Goal: Task Accomplishment & Management: Use online tool/utility

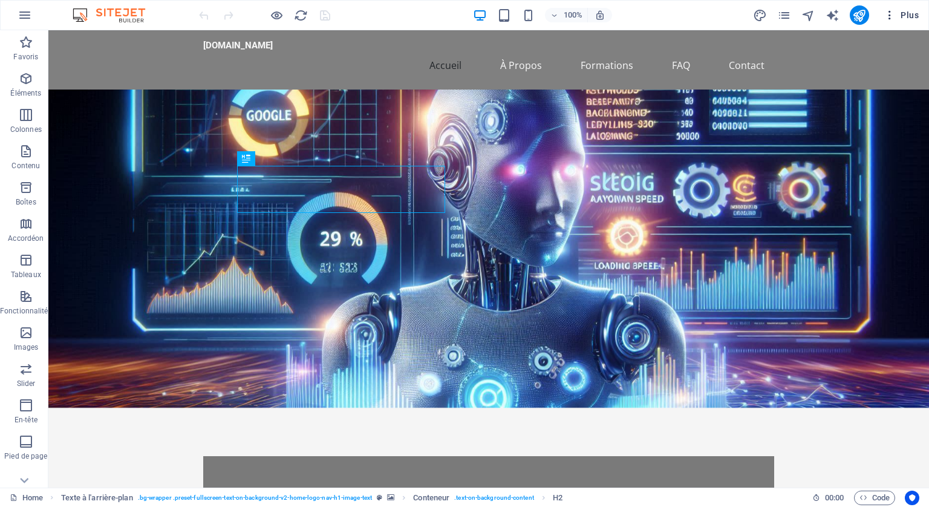
click at [892, 12] on icon "button" at bounding box center [890, 15] width 12 height 12
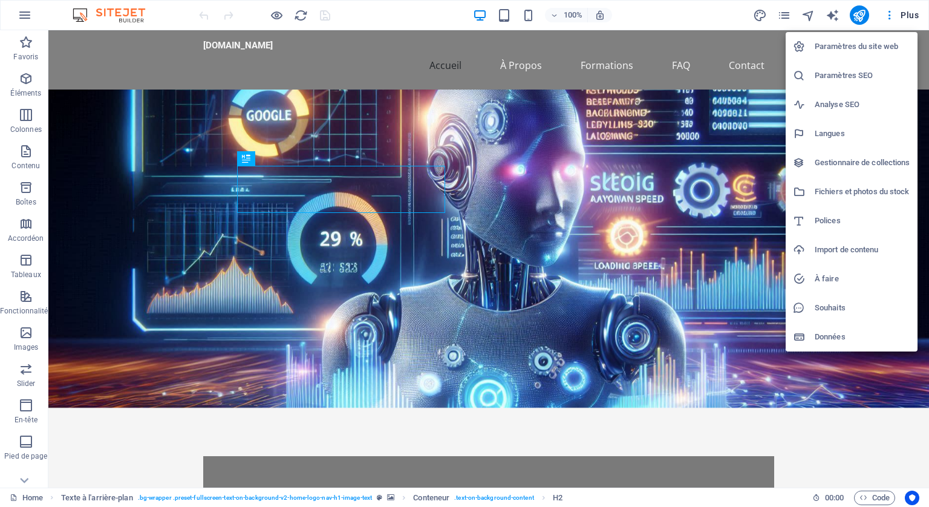
click at [829, 99] on h6 "Analyse SEO" at bounding box center [863, 104] width 96 height 15
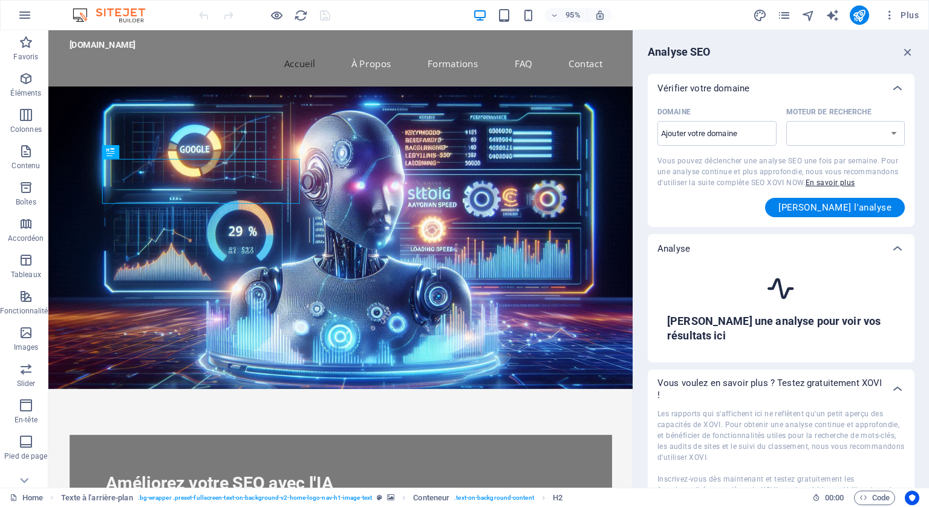
select select "[DOMAIN_NAME]"
click at [725, 133] on input "Domaine ​" at bounding box center [716, 133] width 119 height 19
paste input "[URL][DOMAIN_NAME]"
click at [669, 131] on input "[URL][DOMAIN_NAME]" at bounding box center [716, 133] width 119 height 19
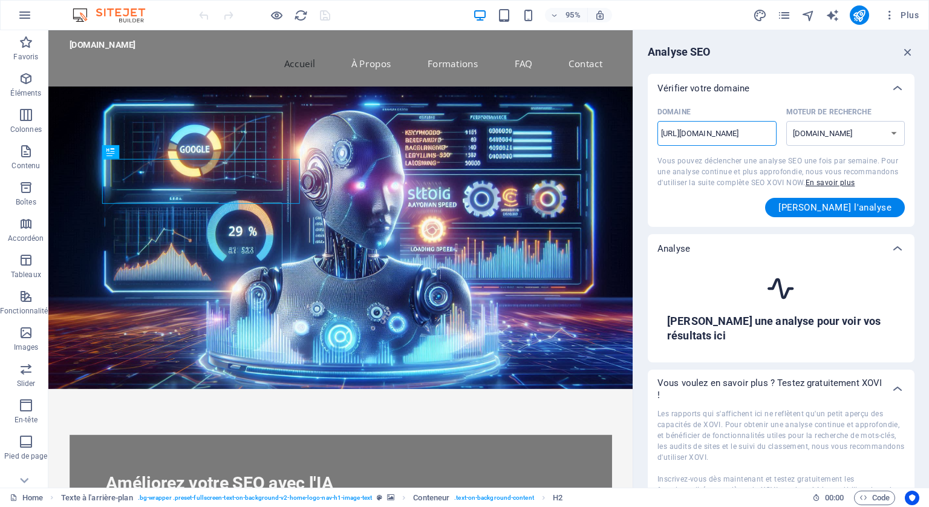
scroll to position [0, 0]
drag, startPoint x: 720, startPoint y: 161, endPoint x: 659, endPoint y: 136, distance: 66.2
type input "[DOMAIN_NAME]"
select select "[DOMAIN_NAME]"
type input "[DOMAIN_NAME]"
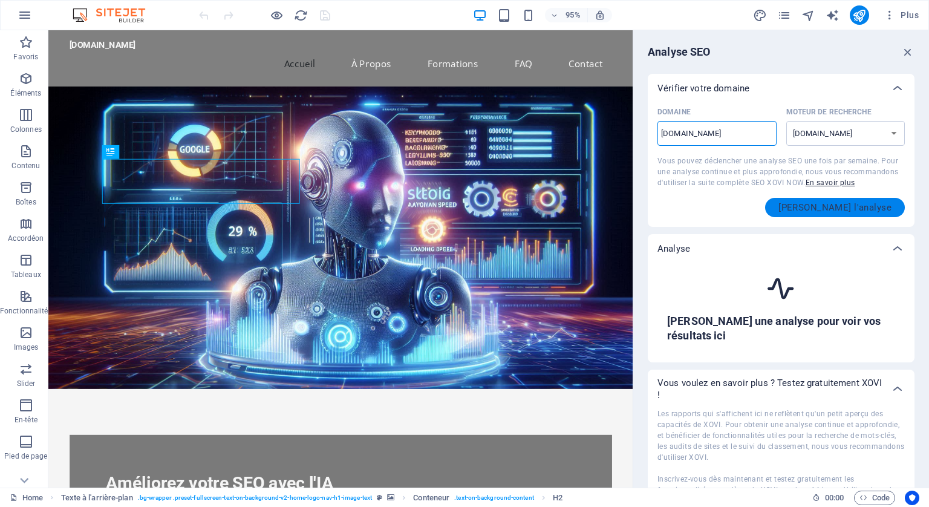
click at [855, 205] on span "[PERSON_NAME] l'analyse" at bounding box center [834, 208] width 113 height 10
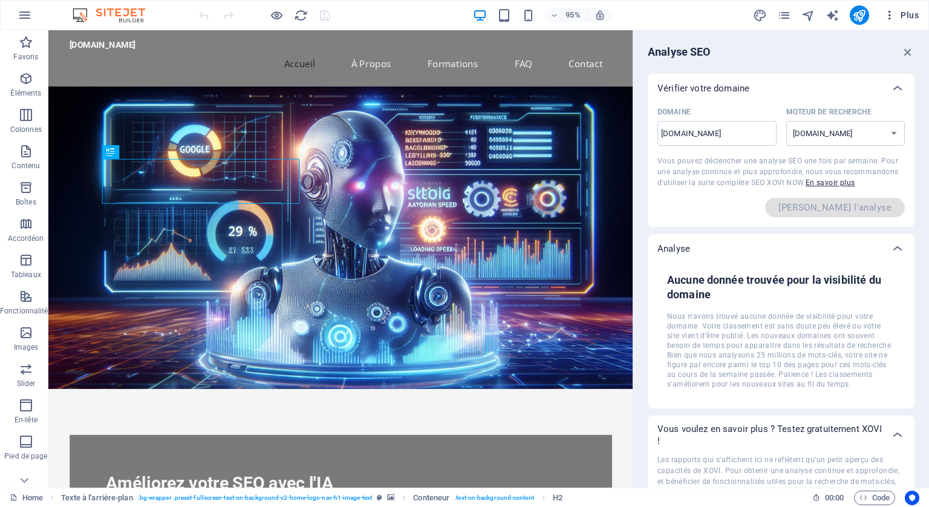
click at [893, 15] on icon "button" at bounding box center [890, 15] width 12 height 12
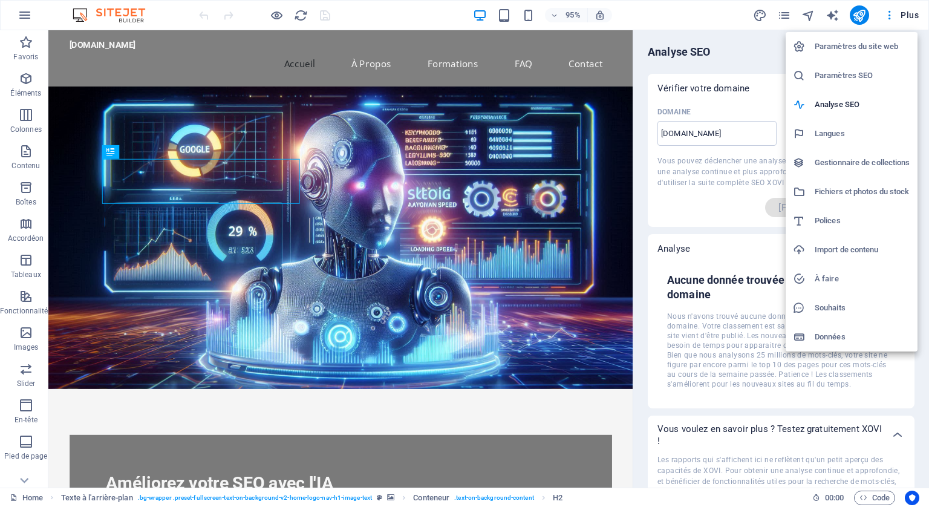
click at [847, 72] on h6 "Paramètres SEO" at bounding box center [863, 75] width 96 height 15
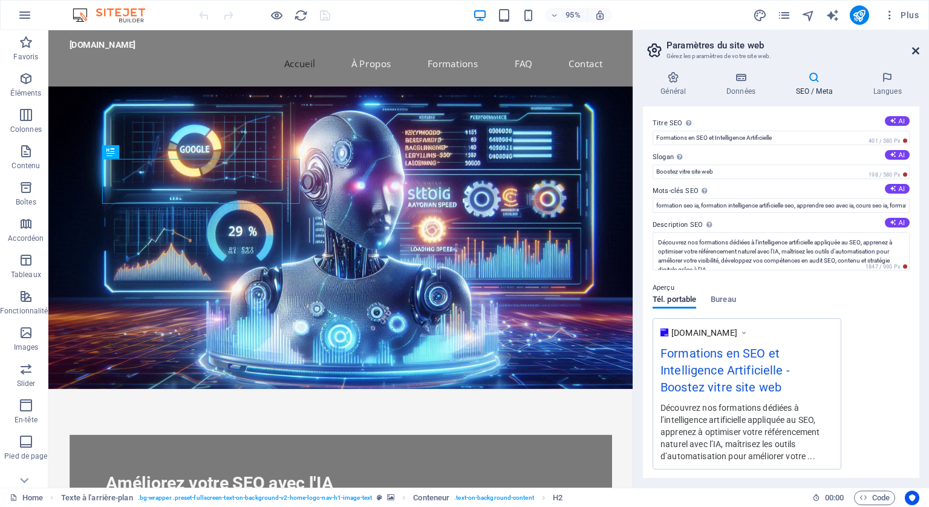
click at [914, 50] on icon at bounding box center [915, 51] width 7 height 10
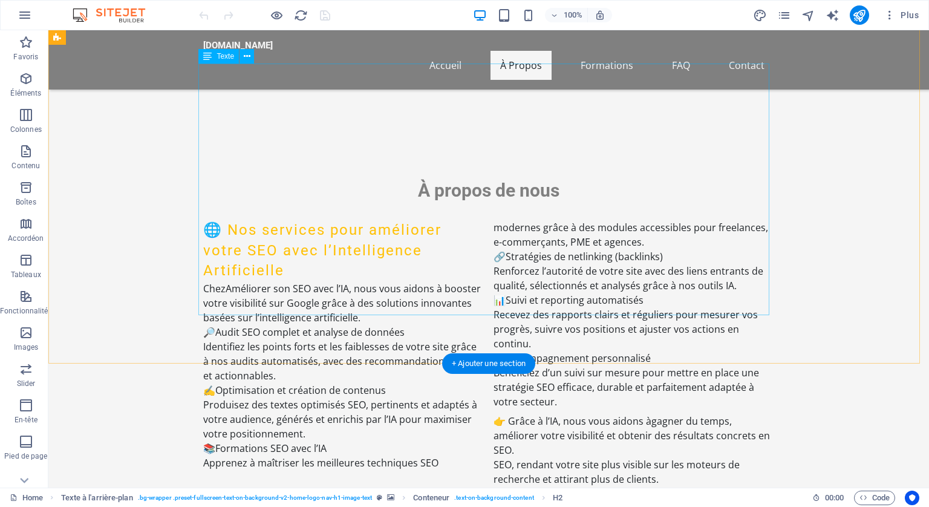
scroll to position [605, 0]
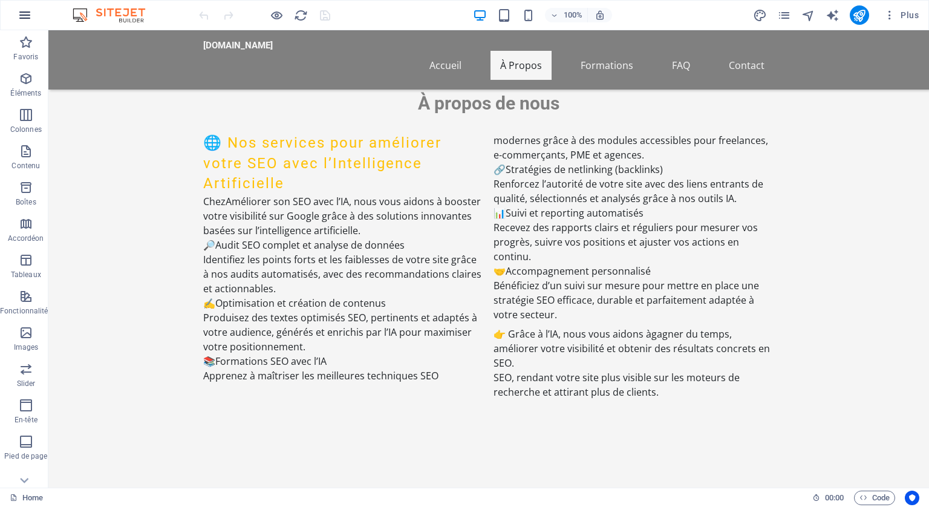
click at [22, 14] on icon "button" at bounding box center [25, 15] width 15 height 15
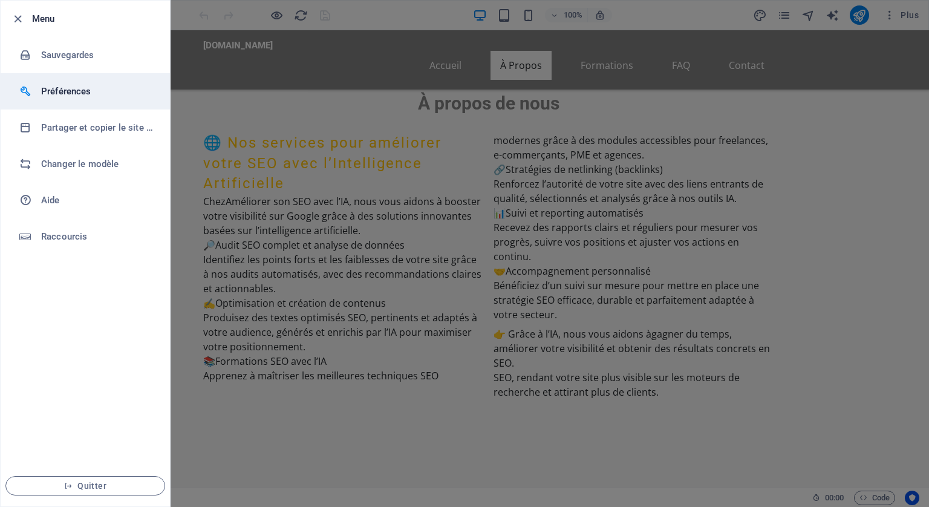
click at [69, 85] on h6 "Préférences" at bounding box center [97, 91] width 112 height 15
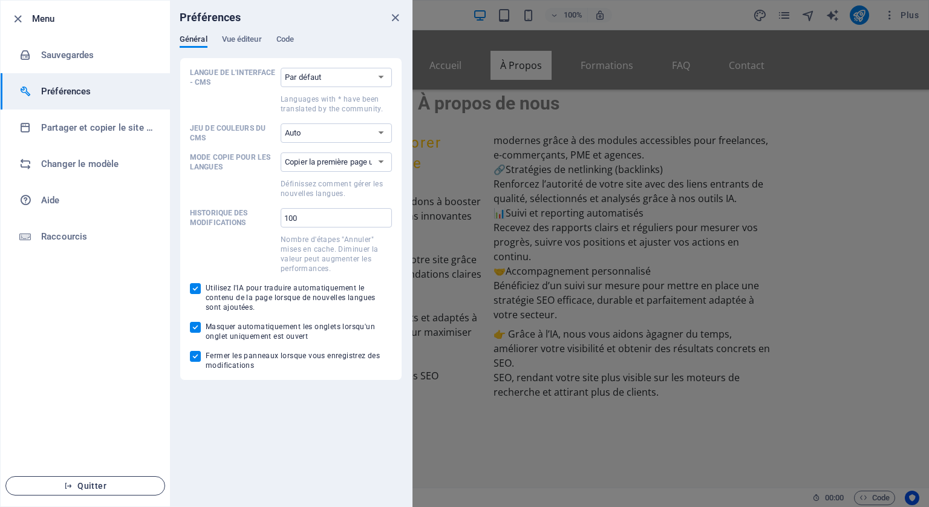
click at [91, 479] on button "Quitter" at bounding box center [85, 485] width 160 height 19
